Goal: Contribute content: Add original content to the website for others to see

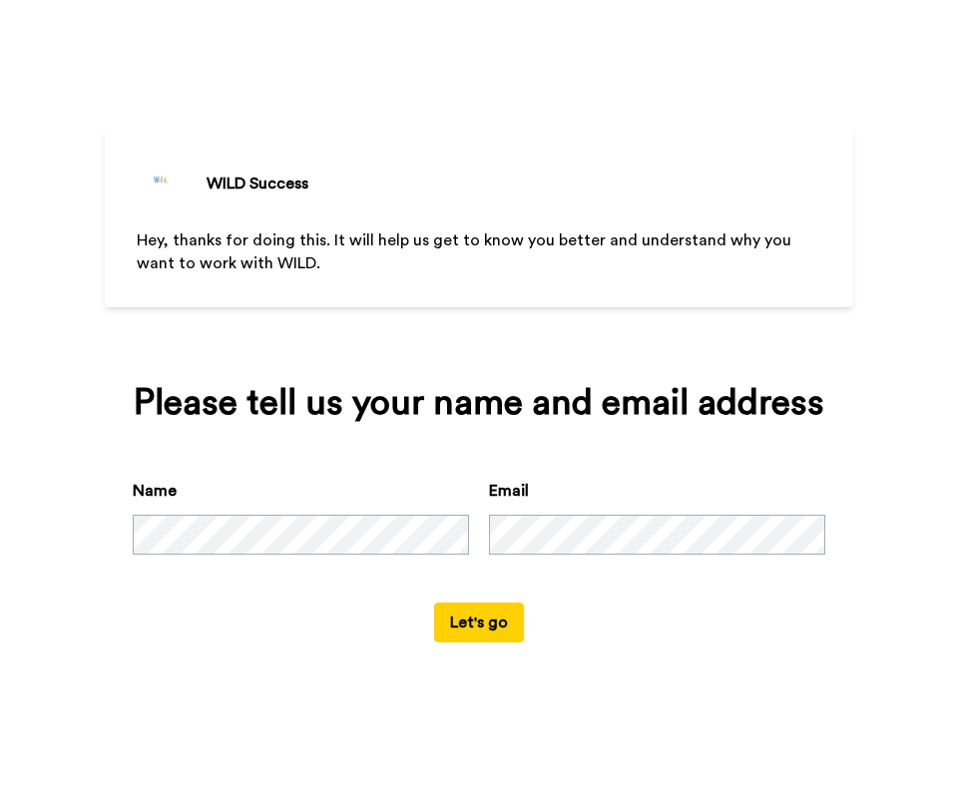
click at [482, 643] on button "Let's go" at bounding box center [479, 623] width 90 height 40
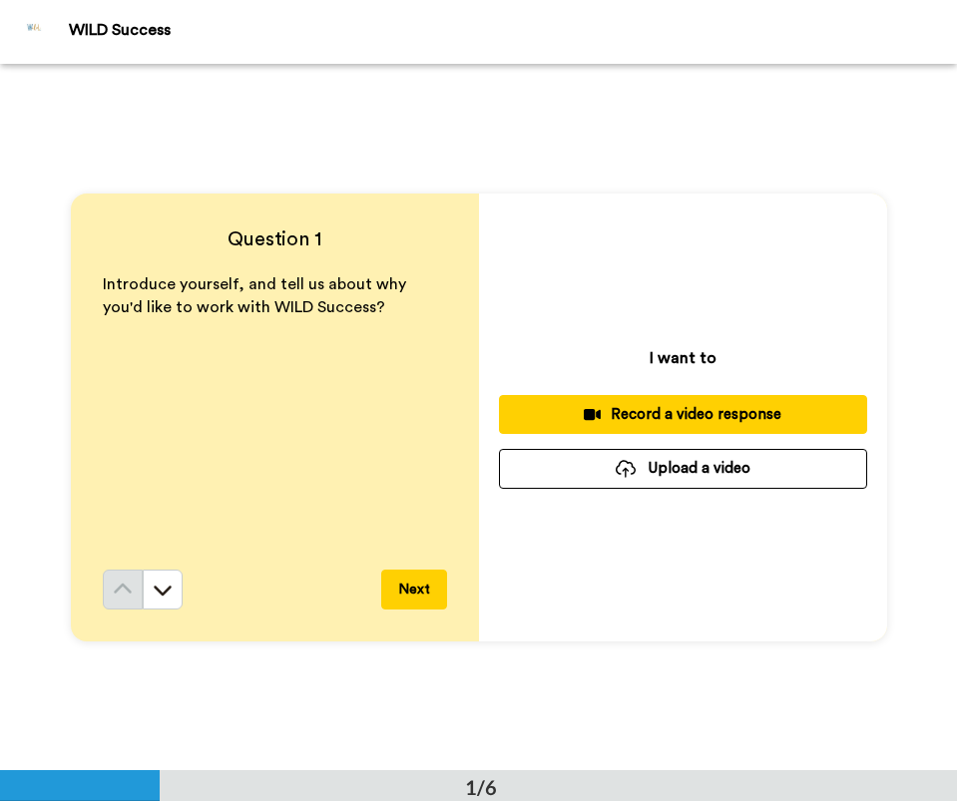
click at [618, 419] on div "Record a video response" at bounding box center [683, 414] width 336 height 21
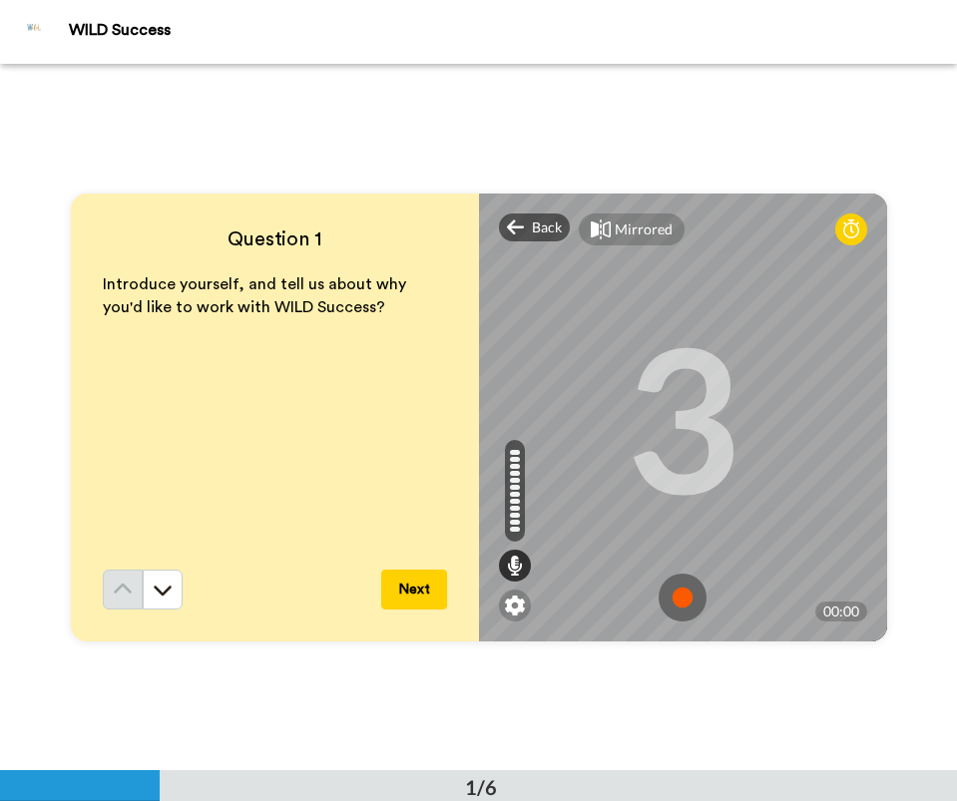
click at [684, 591] on img at bounding box center [682, 598] width 48 height 48
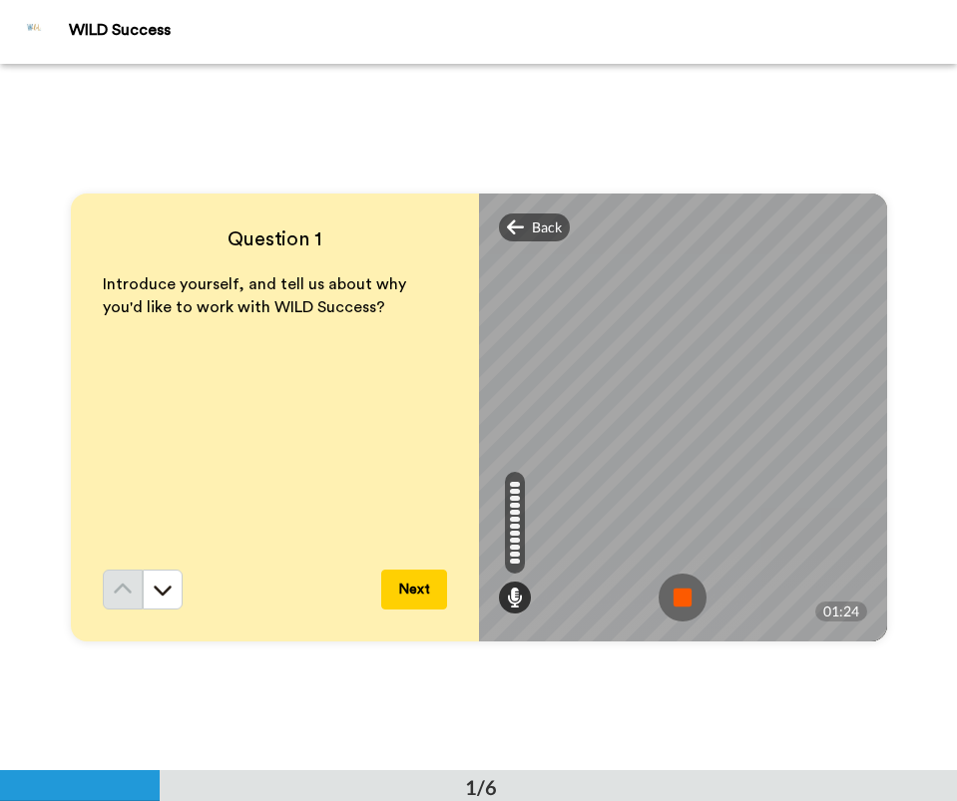
click at [684, 591] on img at bounding box center [682, 598] width 48 height 48
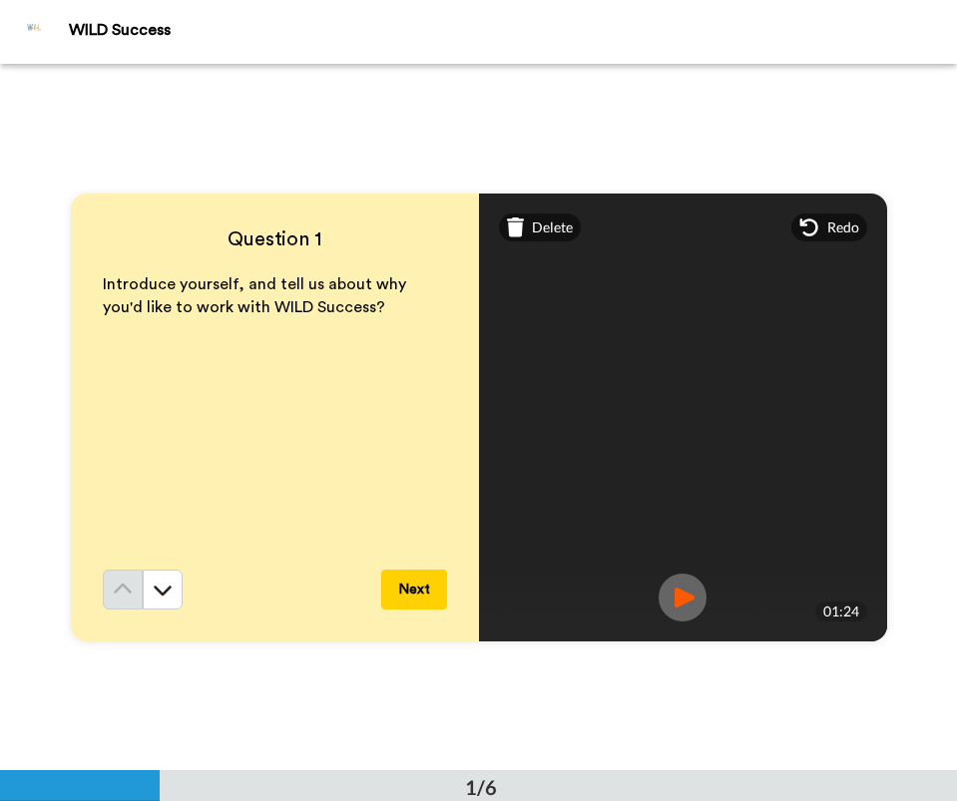
click at [684, 591] on img at bounding box center [682, 598] width 48 height 48
click at [415, 589] on button "Next" at bounding box center [414, 590] width 66 height 40
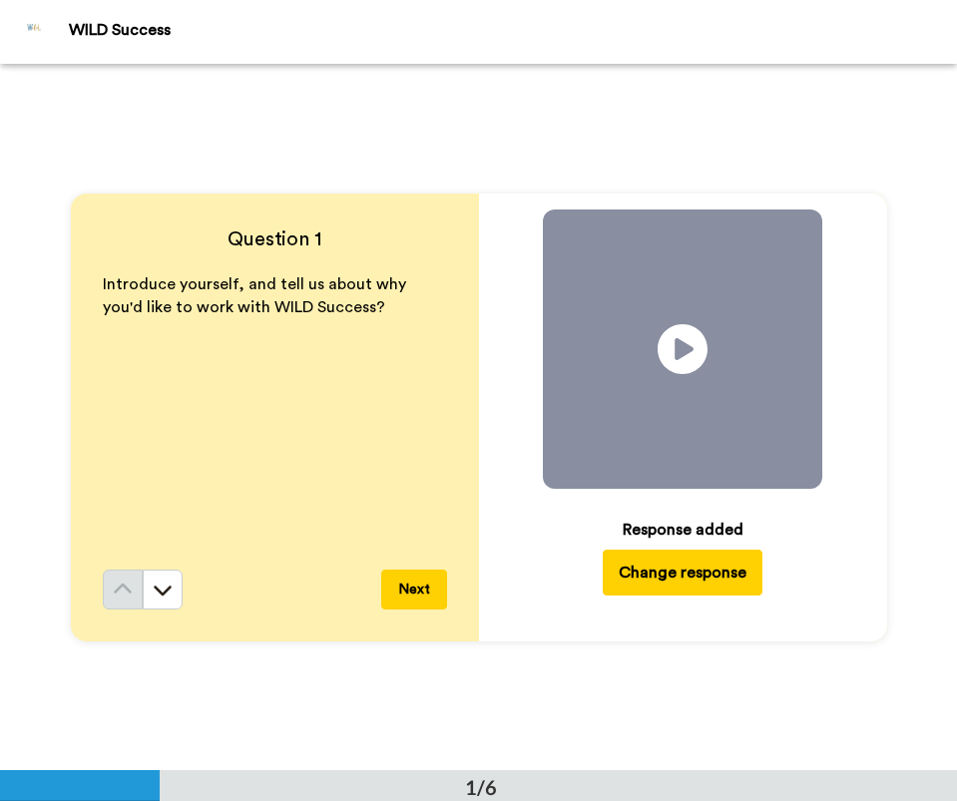
scroll to position [707, 0]
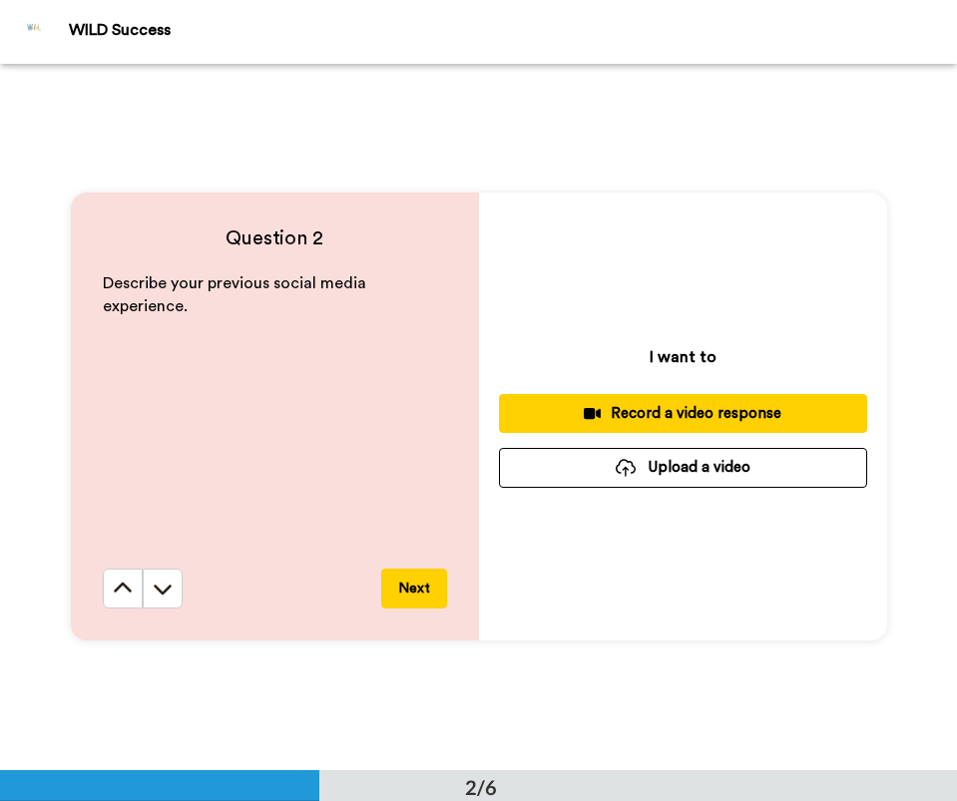
click at [626, 407] on div "Record a video response" at bounding box center [683, 413] width 336 height 21
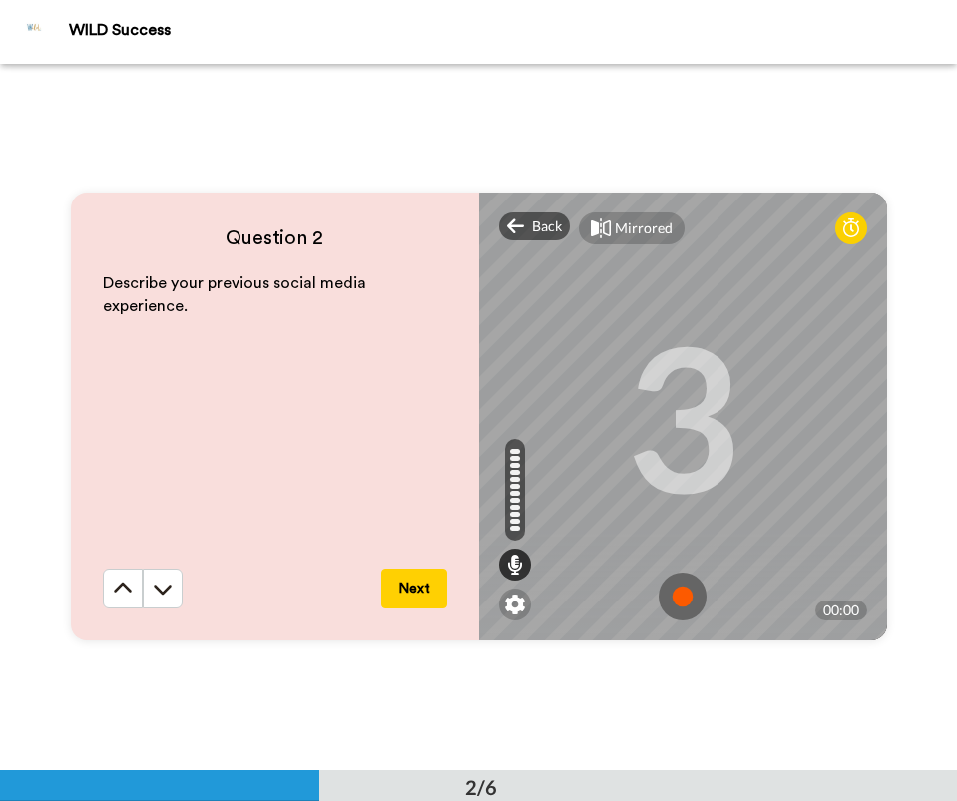
click at [682, 602] on img at bounding box center [682, 597] width 48 height 48
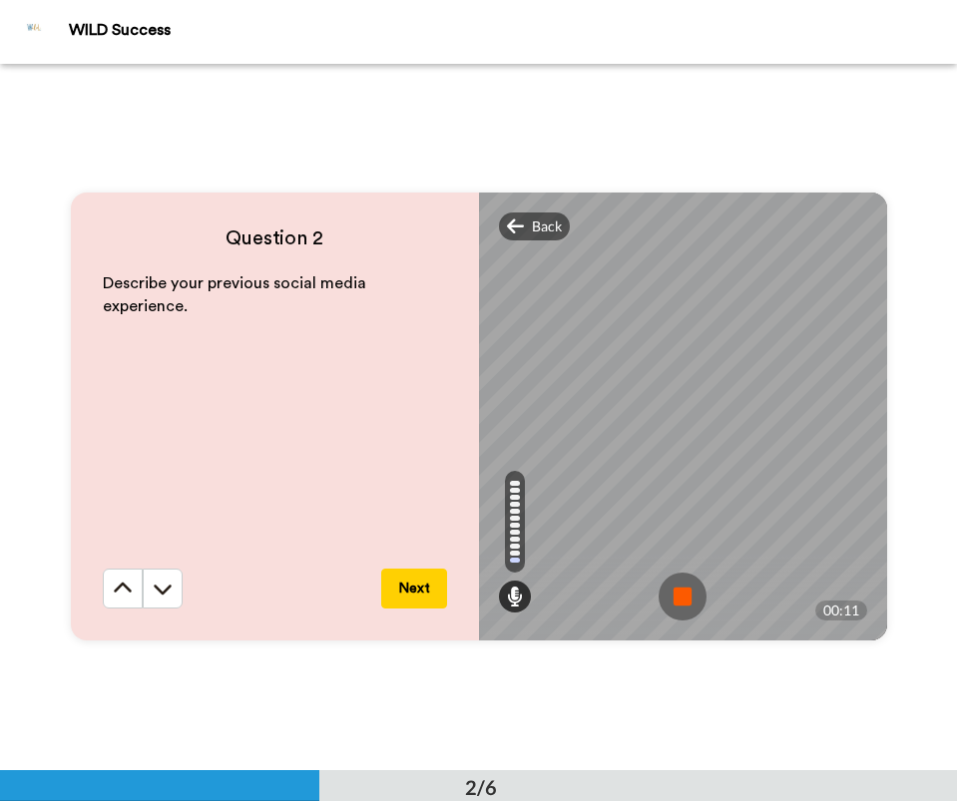
click at [682, 602] on img at bounding box center [682, 597] width 48 height 48
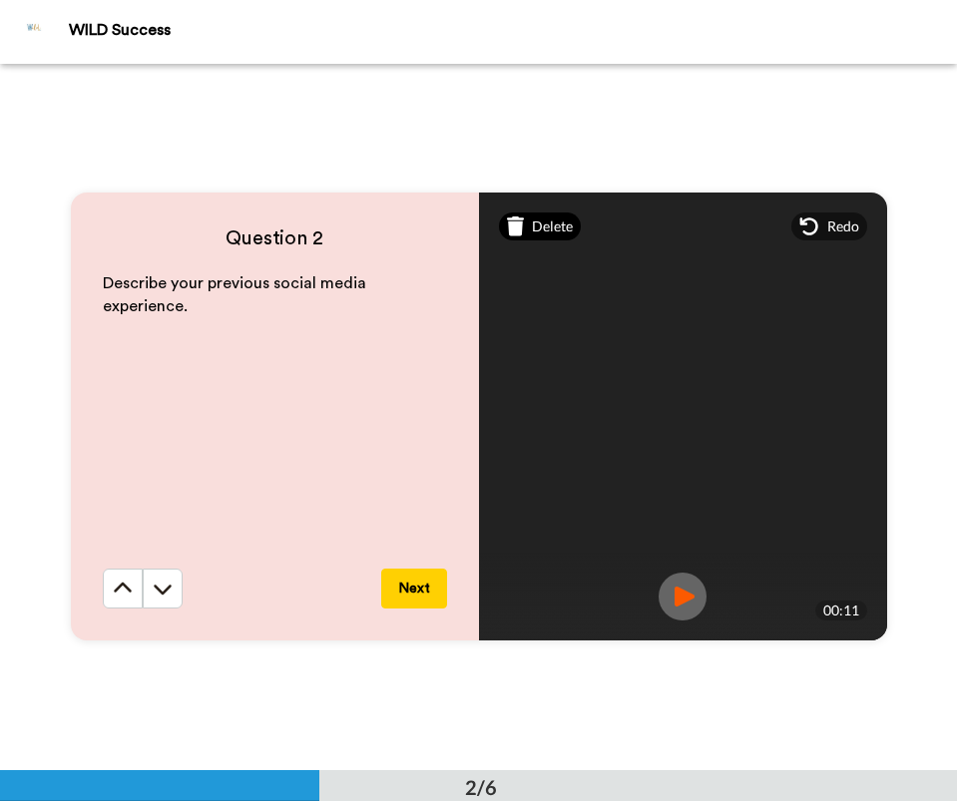
click at [551, 226] on span "Delete" at bounding box center [552, 227] width 41 height 20
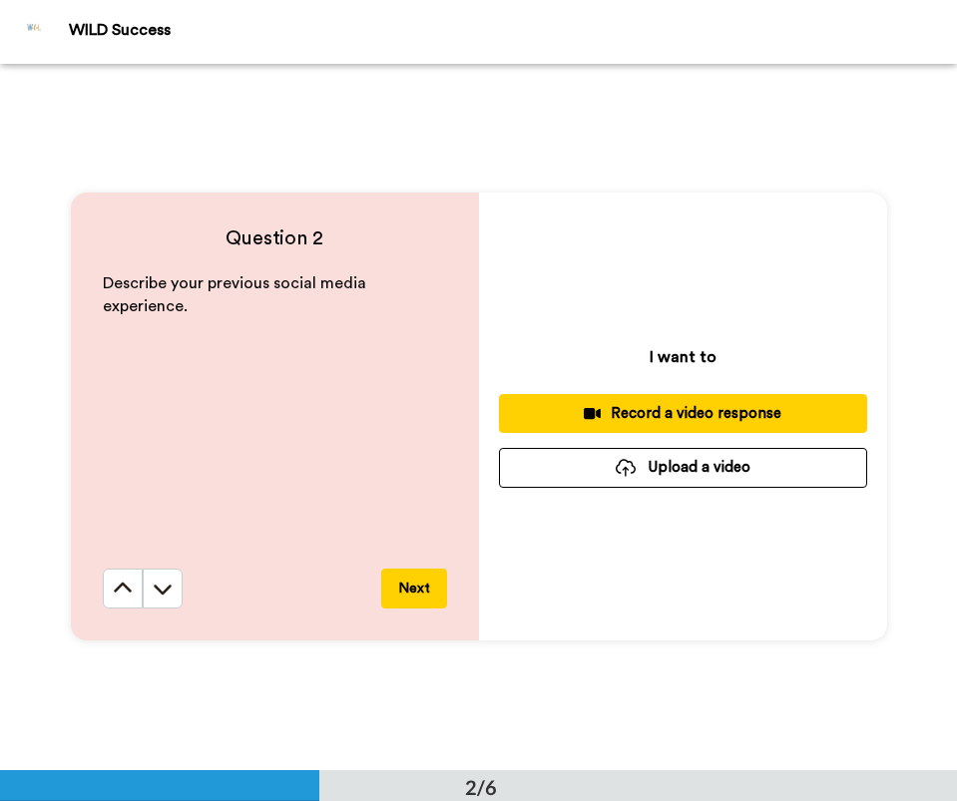
click at [682, 417] on div "Record a video response" at bounding box center [683, 413] width 336 height 21
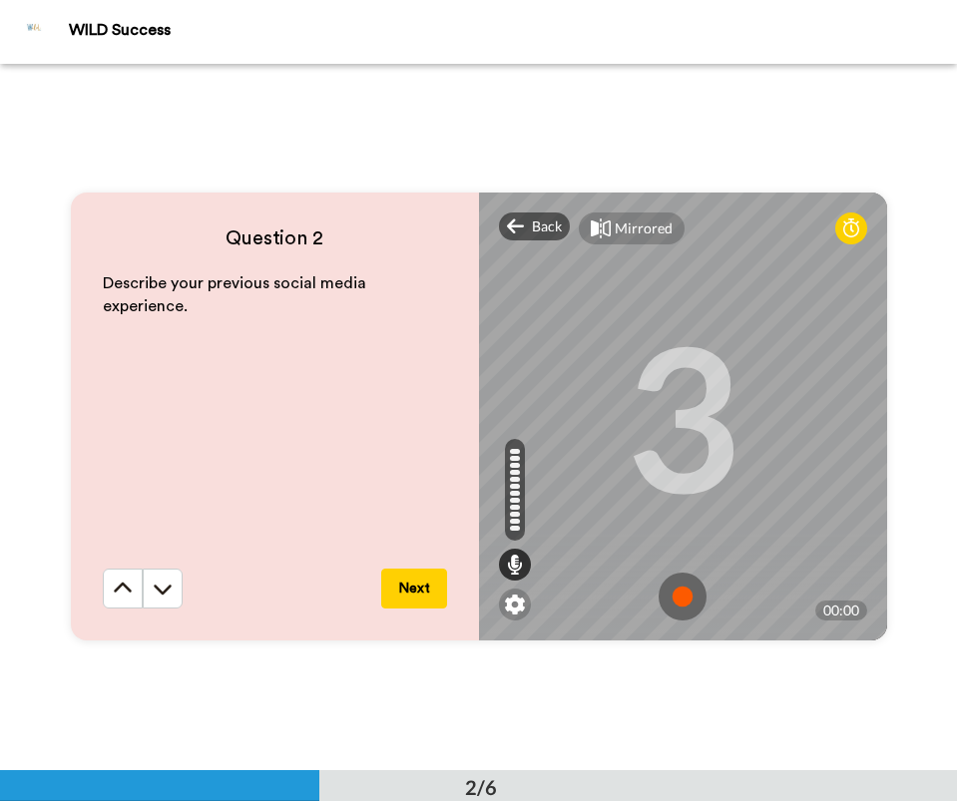
click at [685, 598] on img at bounding box center [682, 597] width 48 height 48
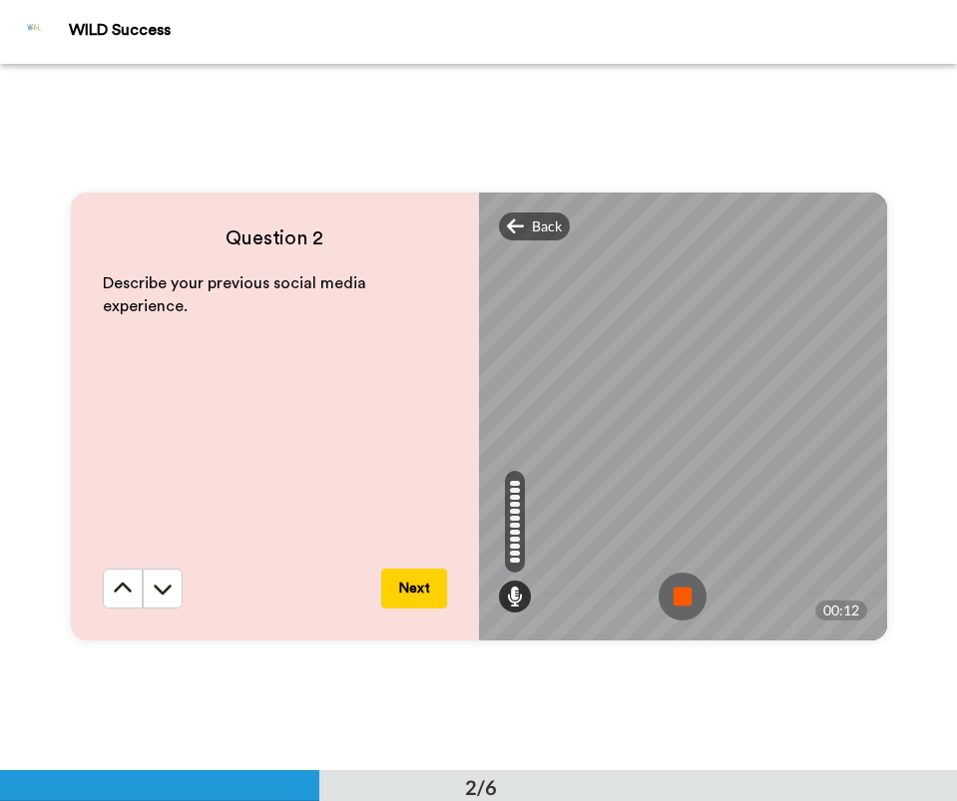
click at [685, 598] on img at bounding box center [682, 597] width 48 height 48
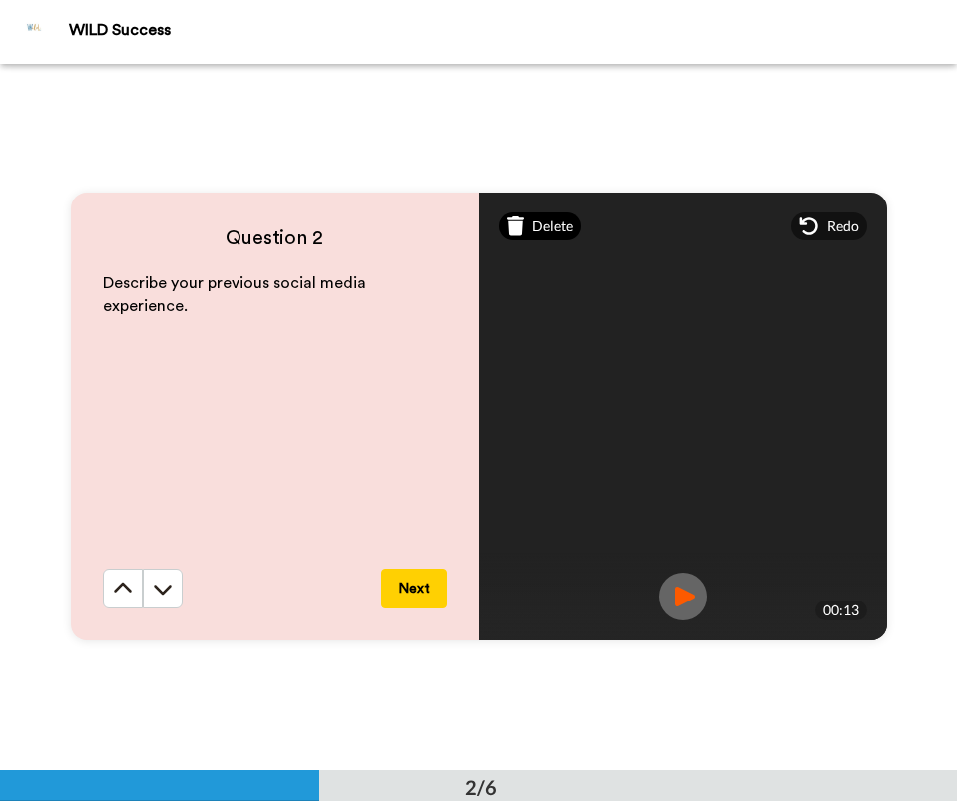
click at [548, 225] on span "Delete" at bounding box center [552, 227] width 41 height 20
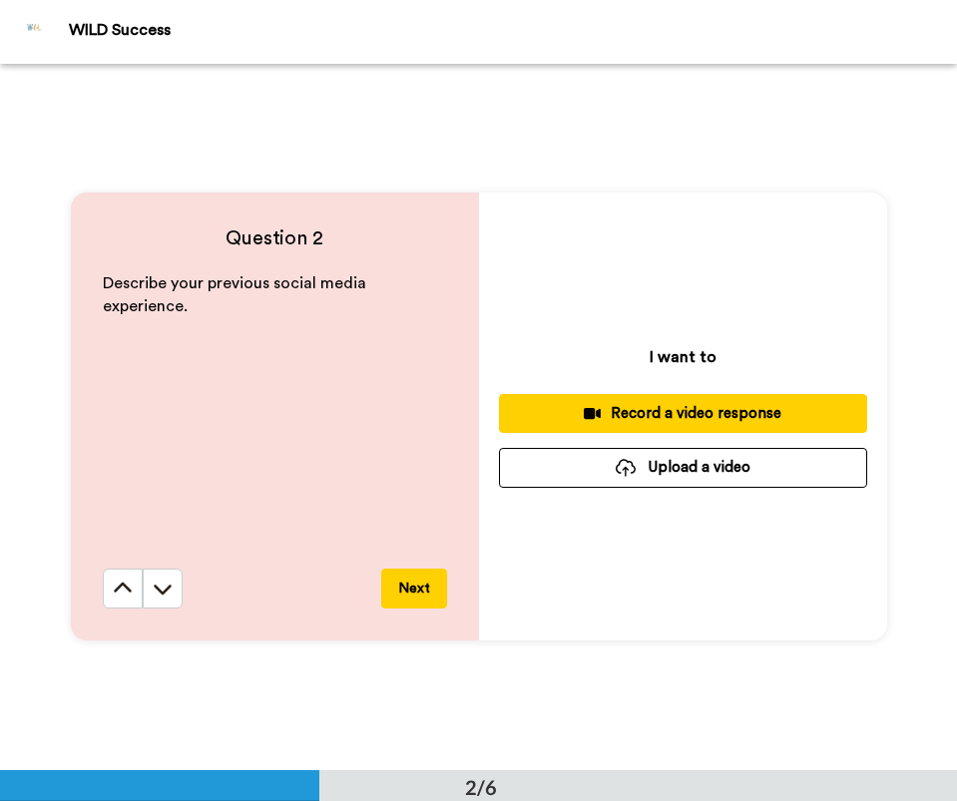
click at [727, 413] on div "Record a video response" at bounding box center [683, 413] width 336 height 21
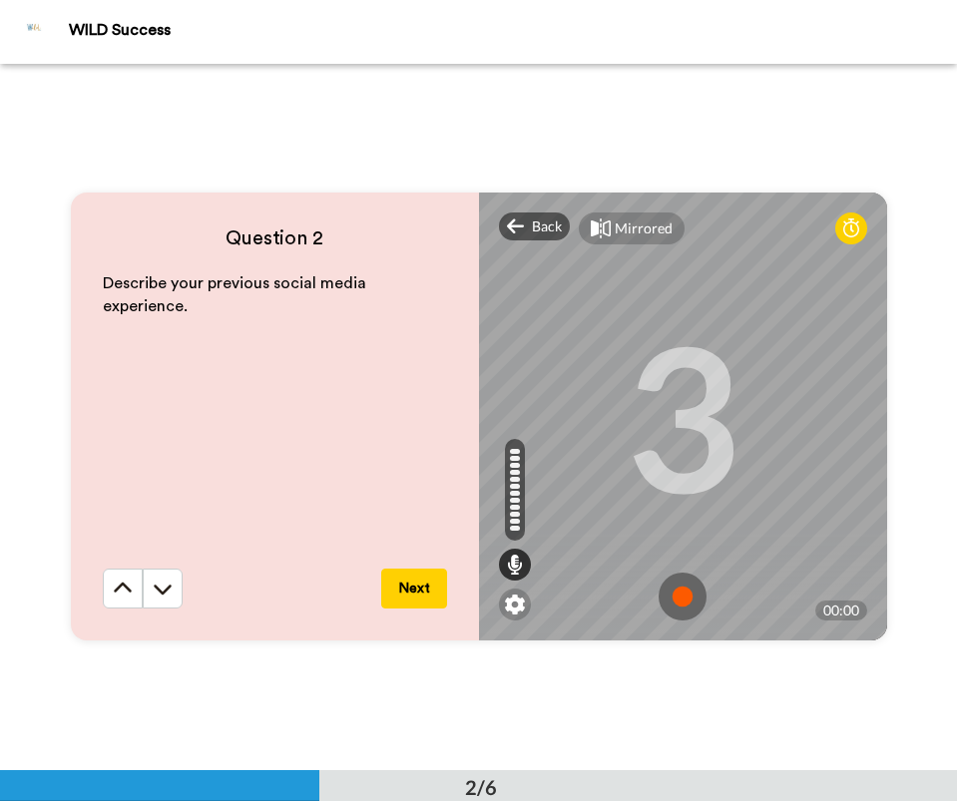
click at [676, 590] on img at bounding box center [682, 597] width 48 height 48
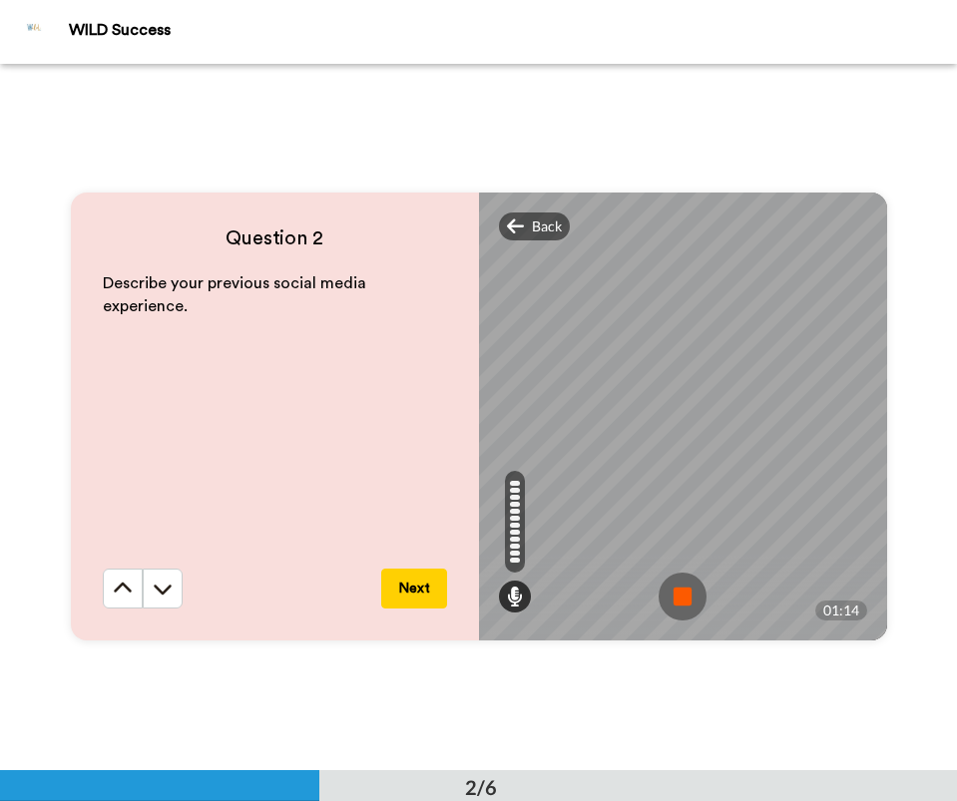
click at [676, 590] on img at bounding box center [682, 597] width 48 height 48
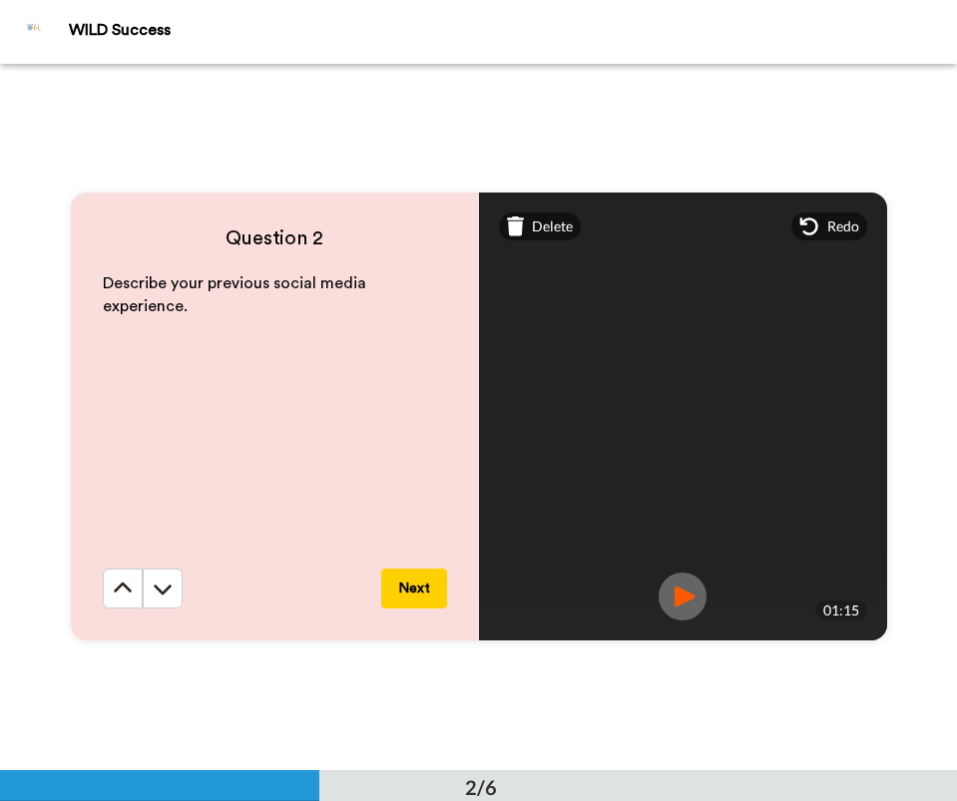
click at [419, 581] on button "Next" at bounding box center [414, 589] width 66 height 40
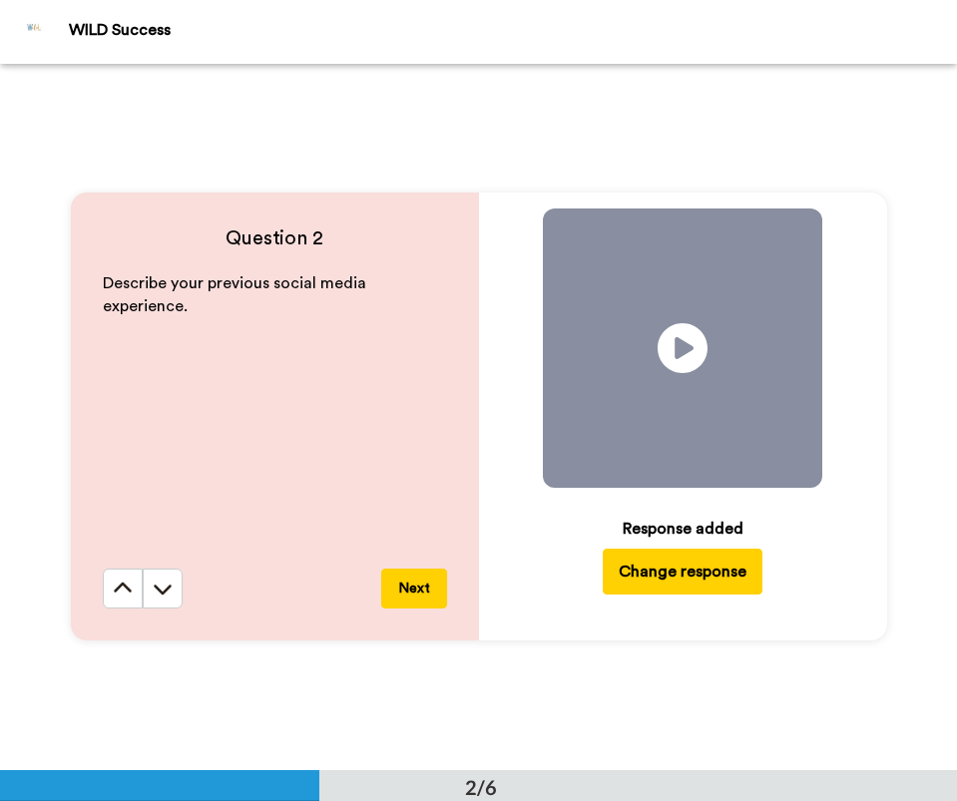
scroll to position [1414, 0]
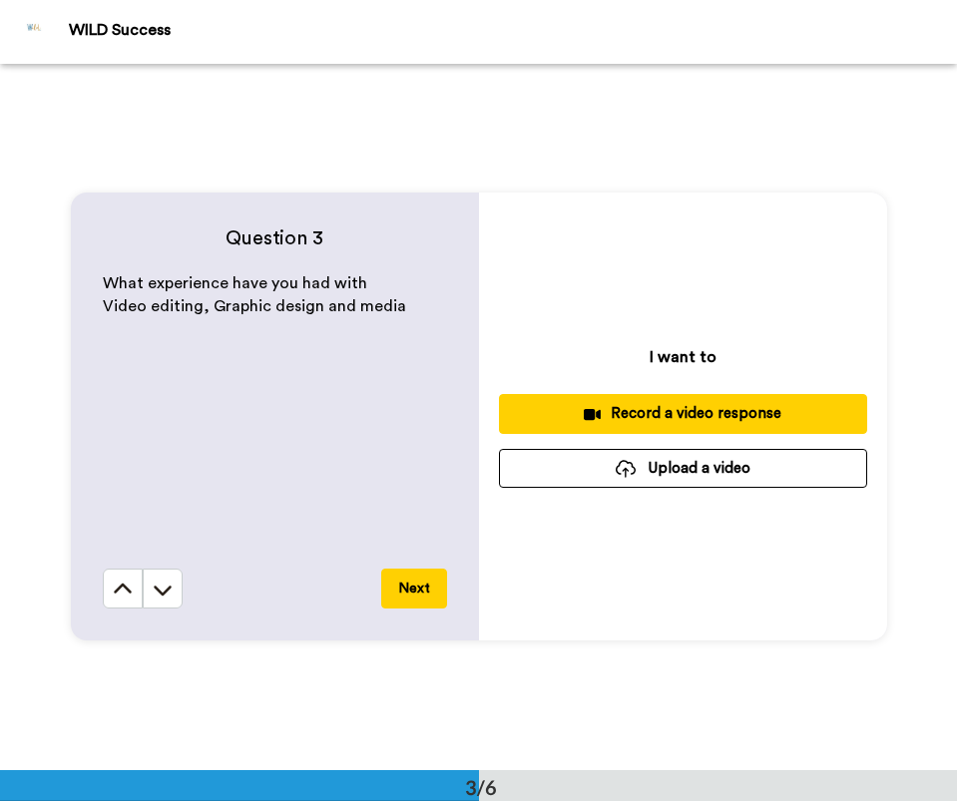
click at [605, 409] on div "Record a video response" at bounding box center [683, 413] width 336 height 21
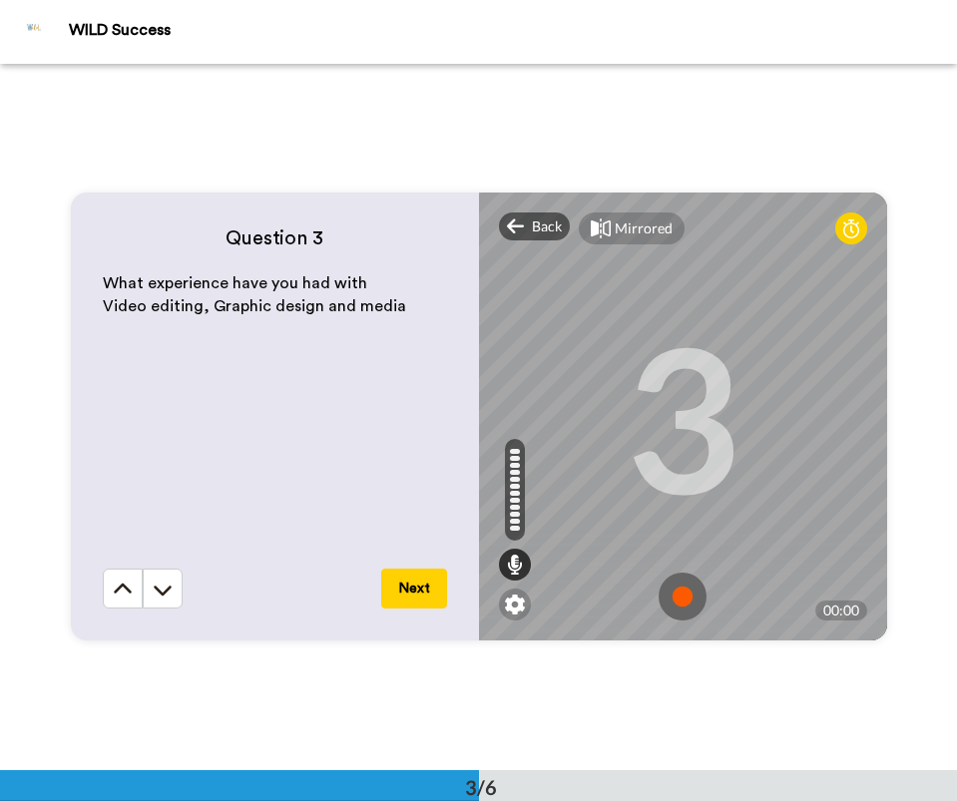
click at [677, 598] on img at bounding box center [682, 597] width 48 height 48
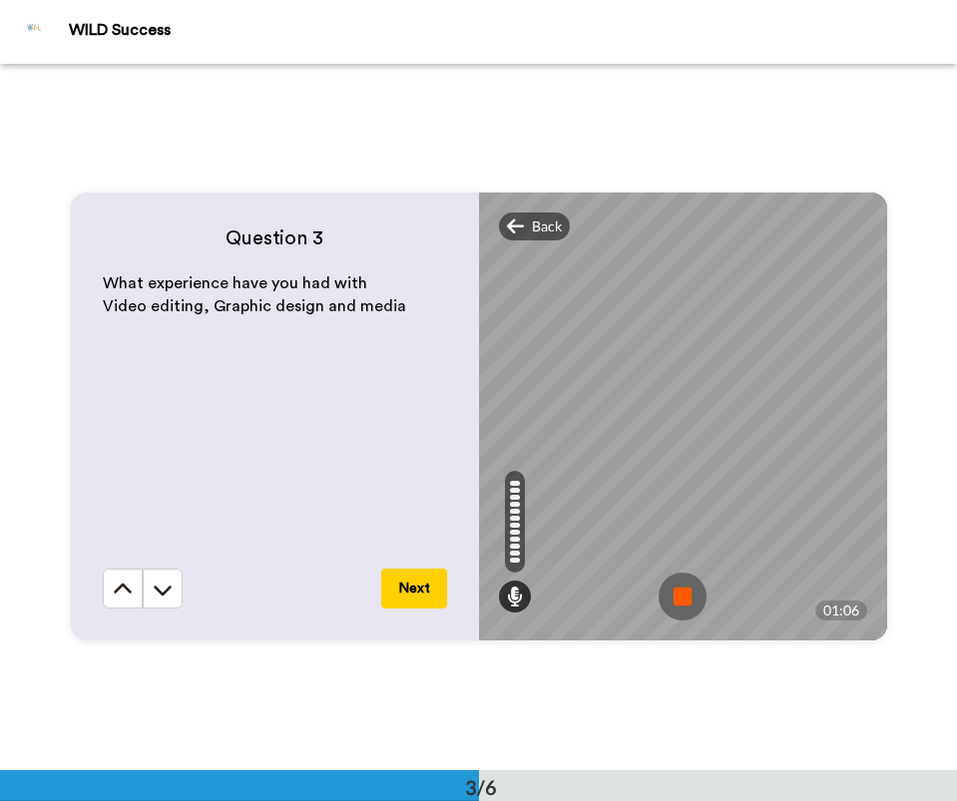
click at [677, 598] on img at bounding box center [682, 597] width 48 height 48
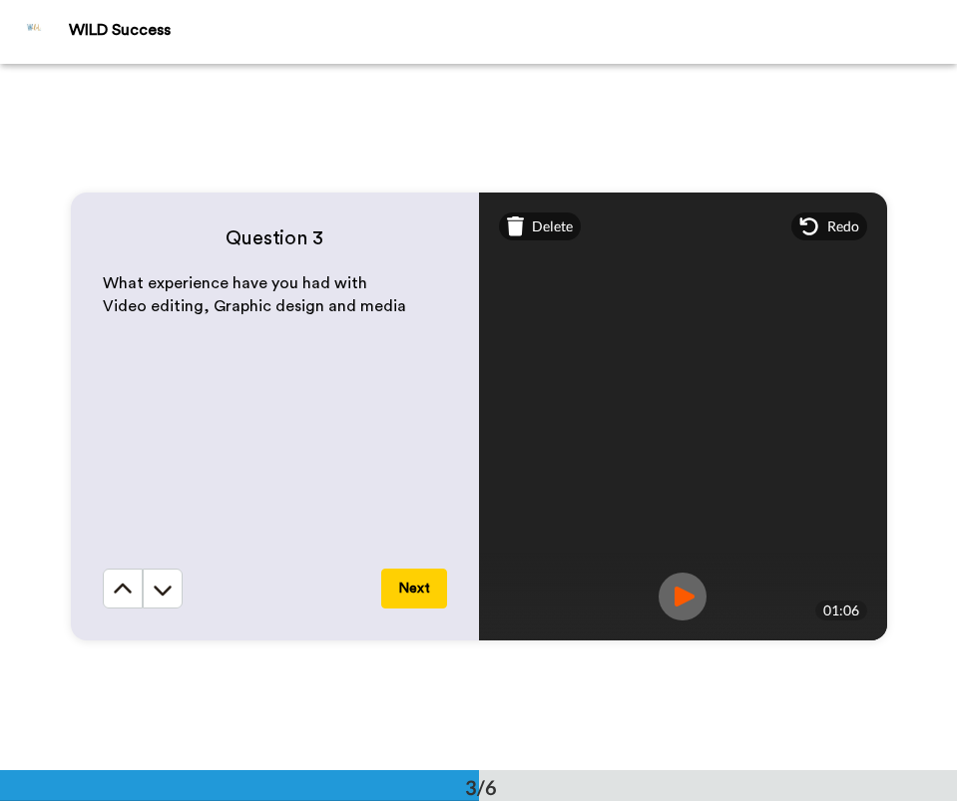
click at [424, 592] on button "Next" at bounding box center [414, 589] width 66 height 40
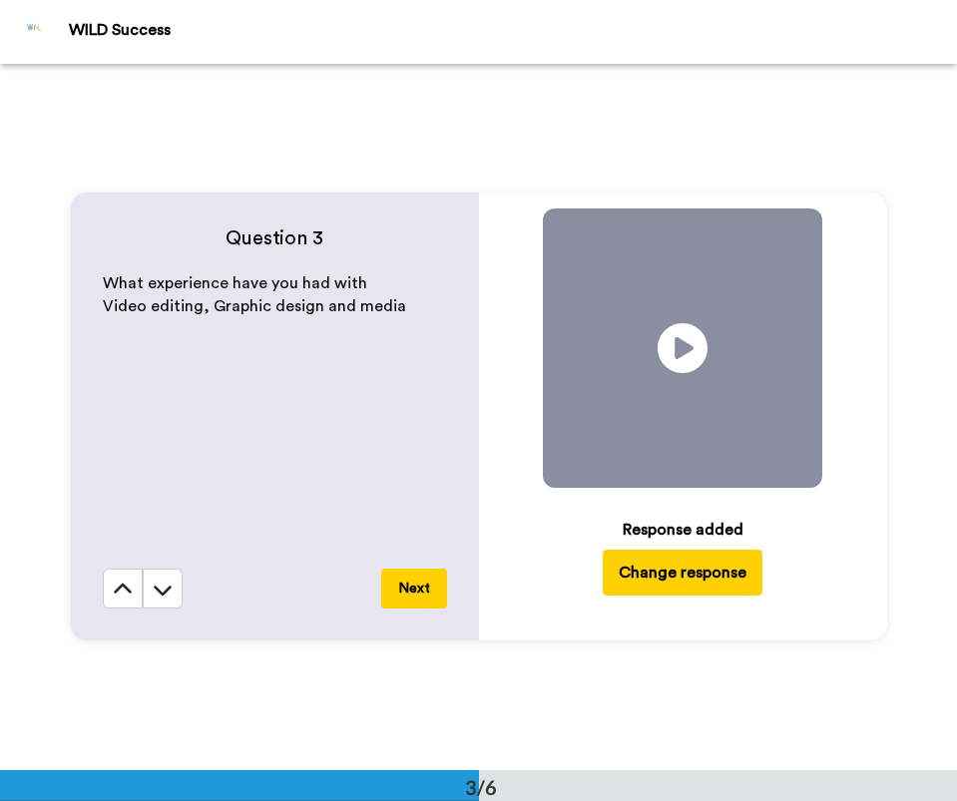
scroll to position [2120, 0]
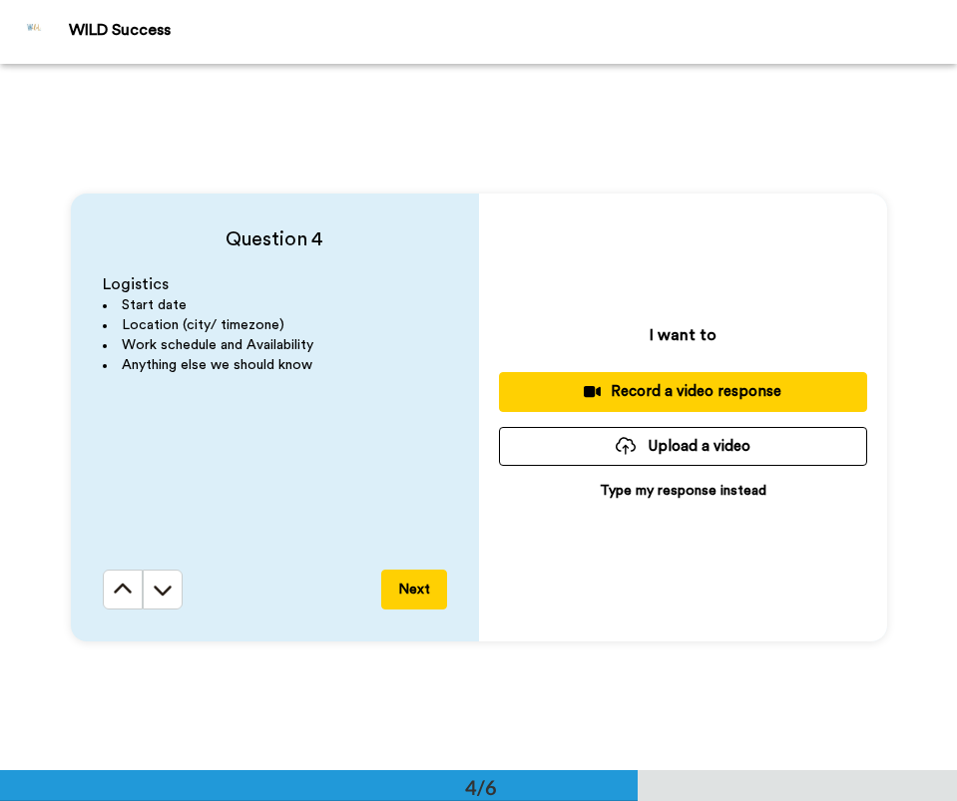
click at [598, 393] on icon at bounding box center [592, 391] width 17 height 11
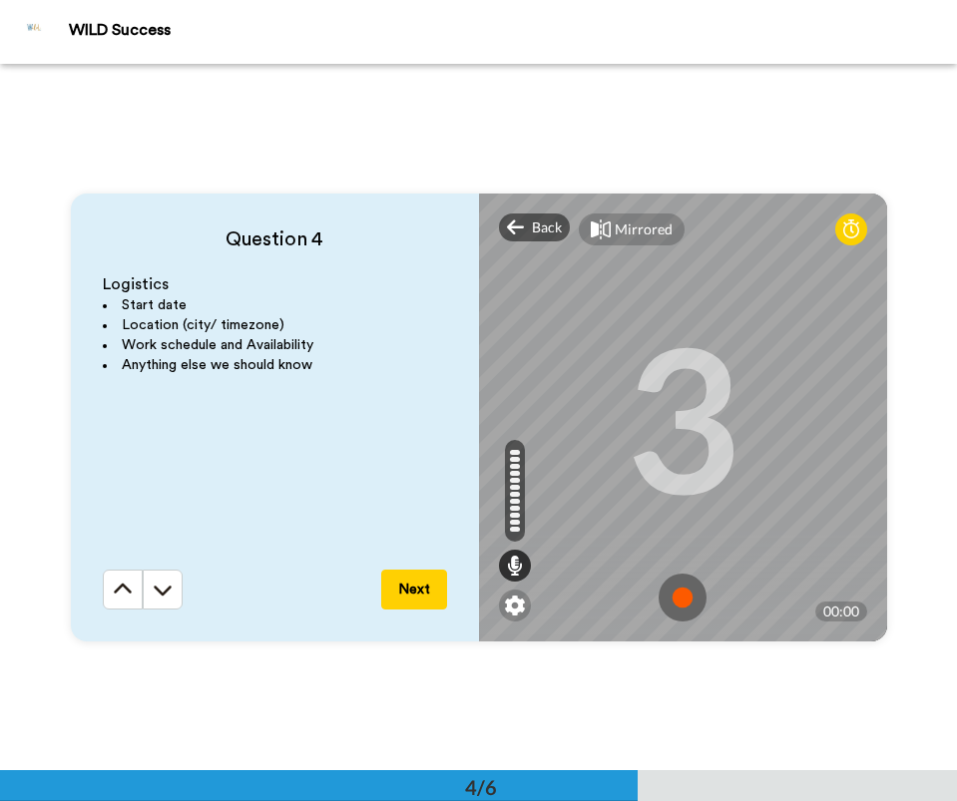
click at [685, 596] on img at bounding box center [682, 598] width 48 height 48
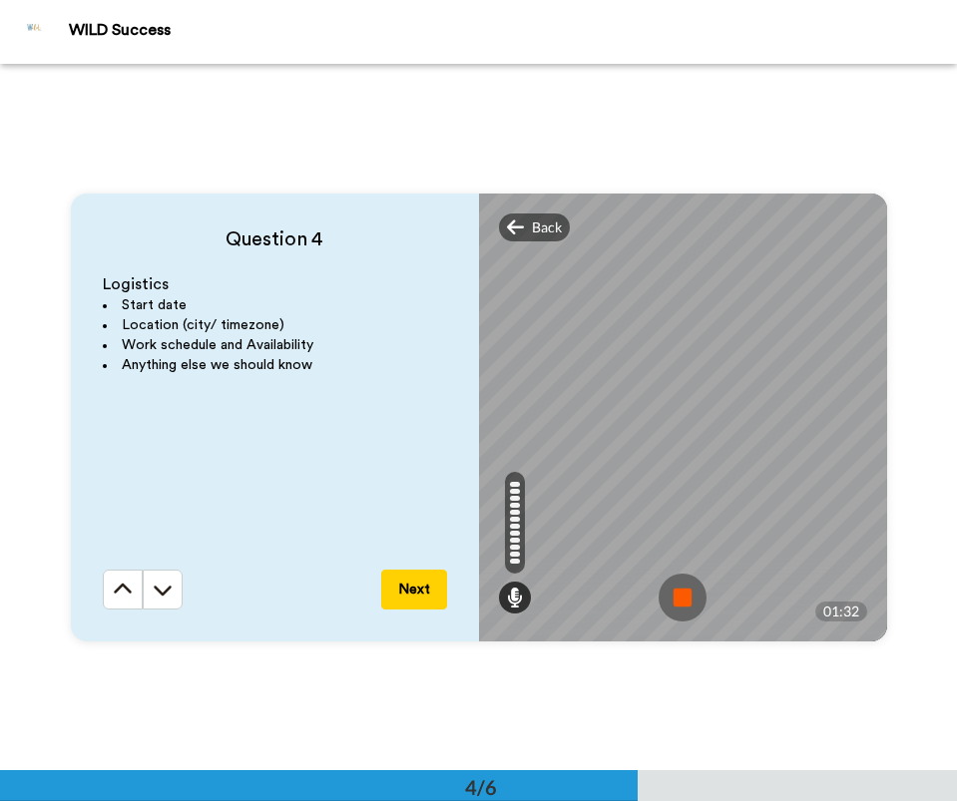
click at [685, 596] on img at bounding box center [682, 598] width 48 height 48
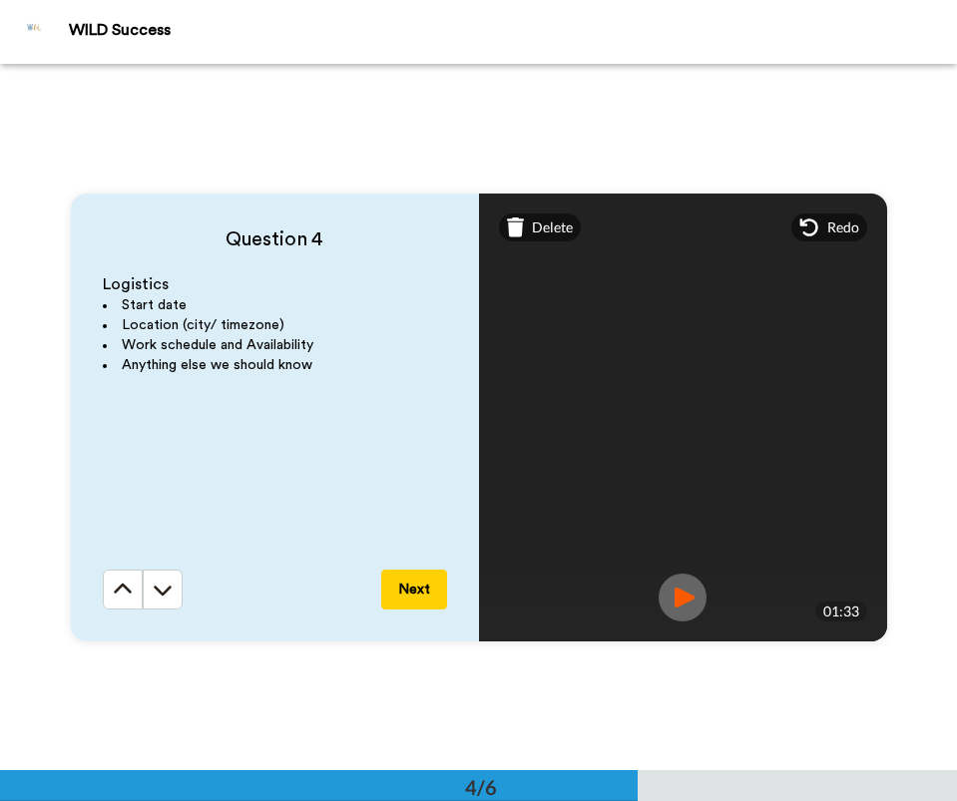
click at [411, 581] on button "Next" at bounding box center [414, 590] width 66 height 40
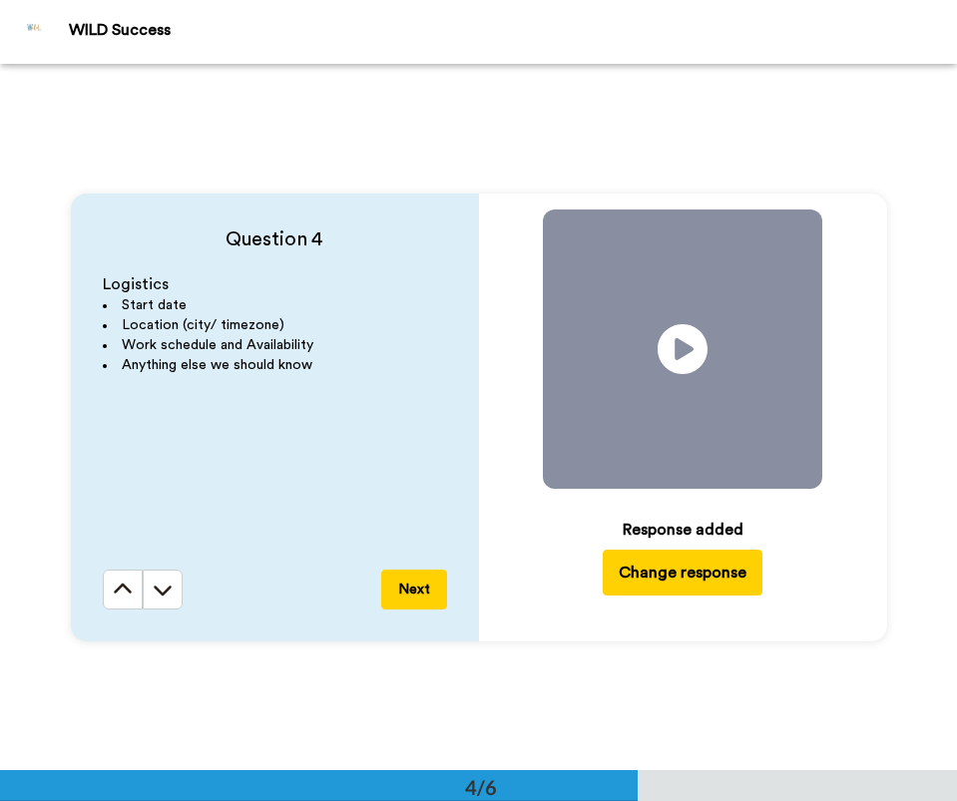
scroll to position [2827, 0]
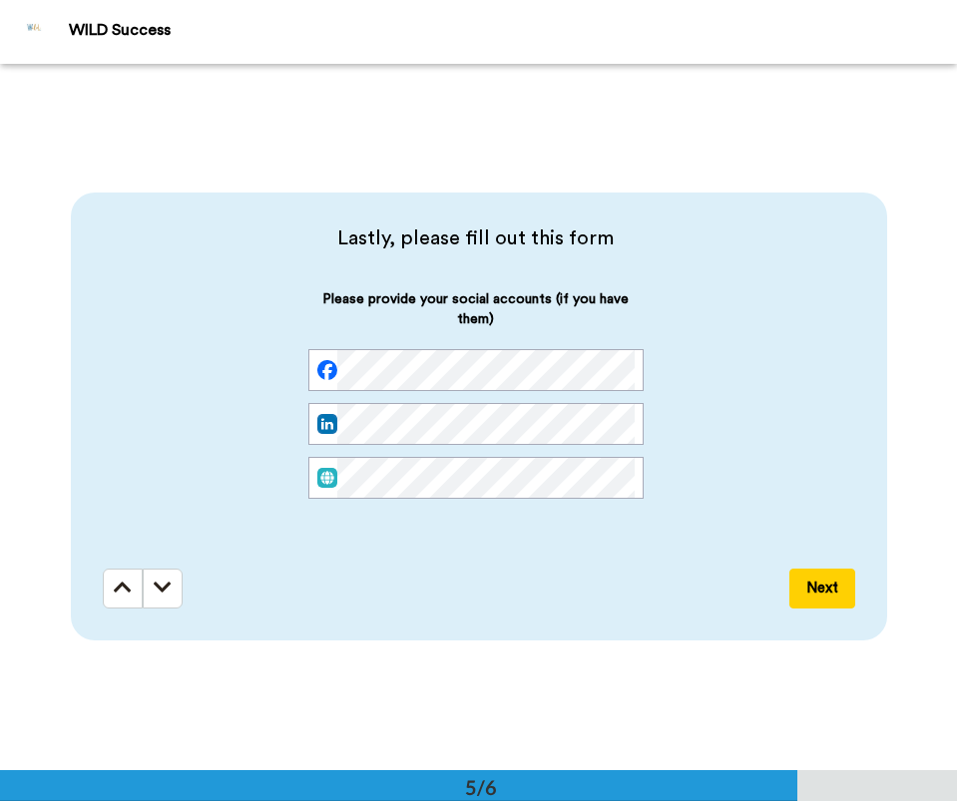
click at [813, 588] on button "Next" at bounding box center [822, 589] width 66 height 40
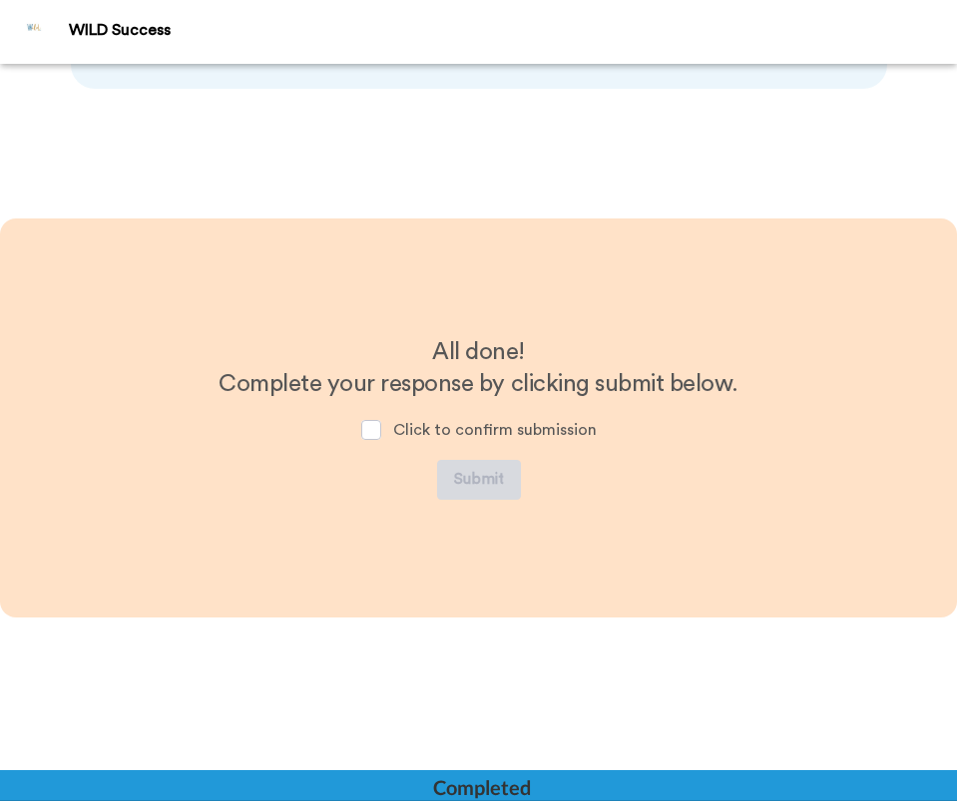
scroll to position [3380, 0]
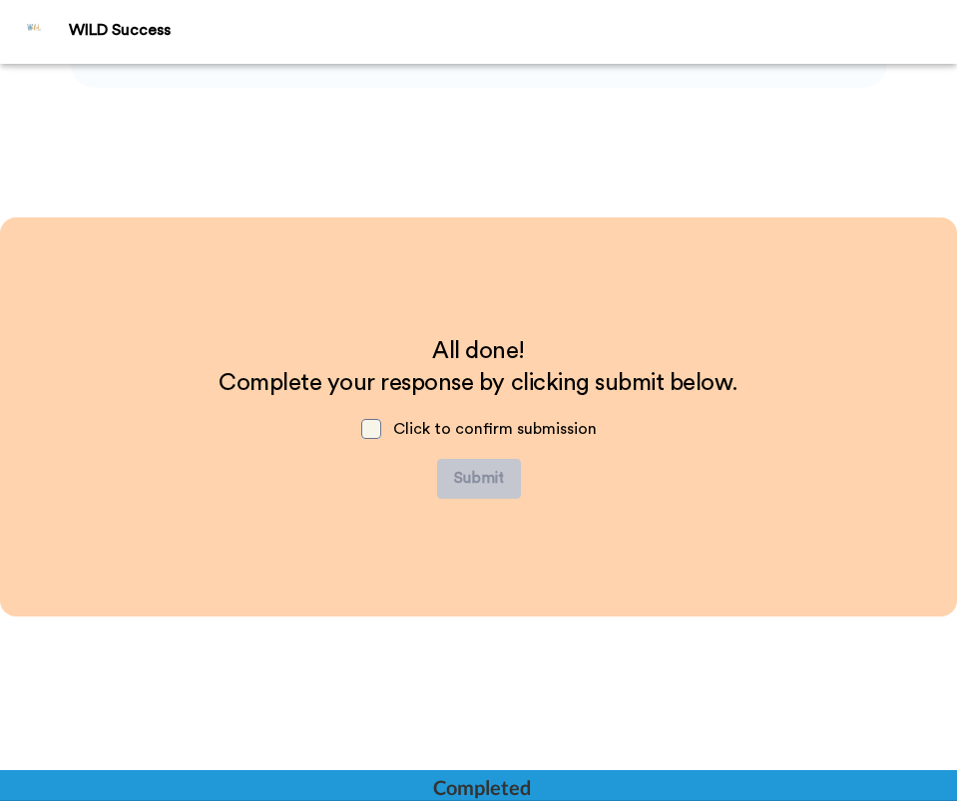
click at [374, 429] on span at bounding box center [371, 429] width 20 height 20
click at [492, 476] on button "Submit" at bounding box center [479, 479] width 84 height 40
